Goal: Obtain resource: Download file/media

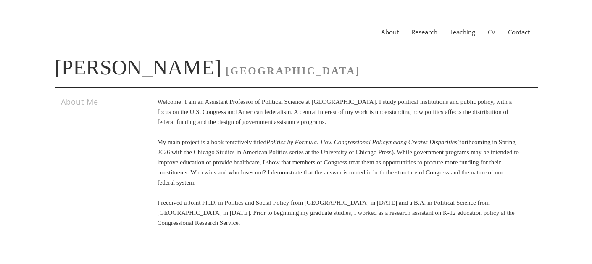
click at [494, 26] on div "About Research Teaching CV Contact" at bounding box center [296, 32] width 483 height 30
click at [494, 28] on link "CV" at bounding box center [491, 32] width 20 height 8
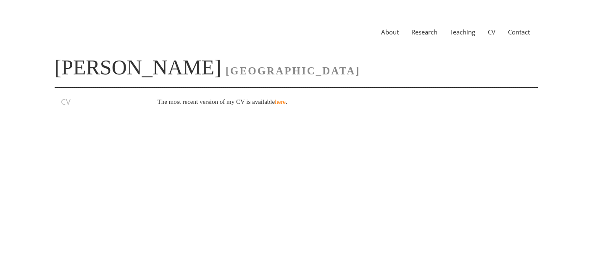
click at [289, 106] on p "The most recent version of my CV is available here ." at bounding box center [339, 102] width 363 height 10
click at [286, 102] on link "here" at bounding box center [280, 101] width 11 height 7
